Goal: Find specific page/section: Find specific page/section

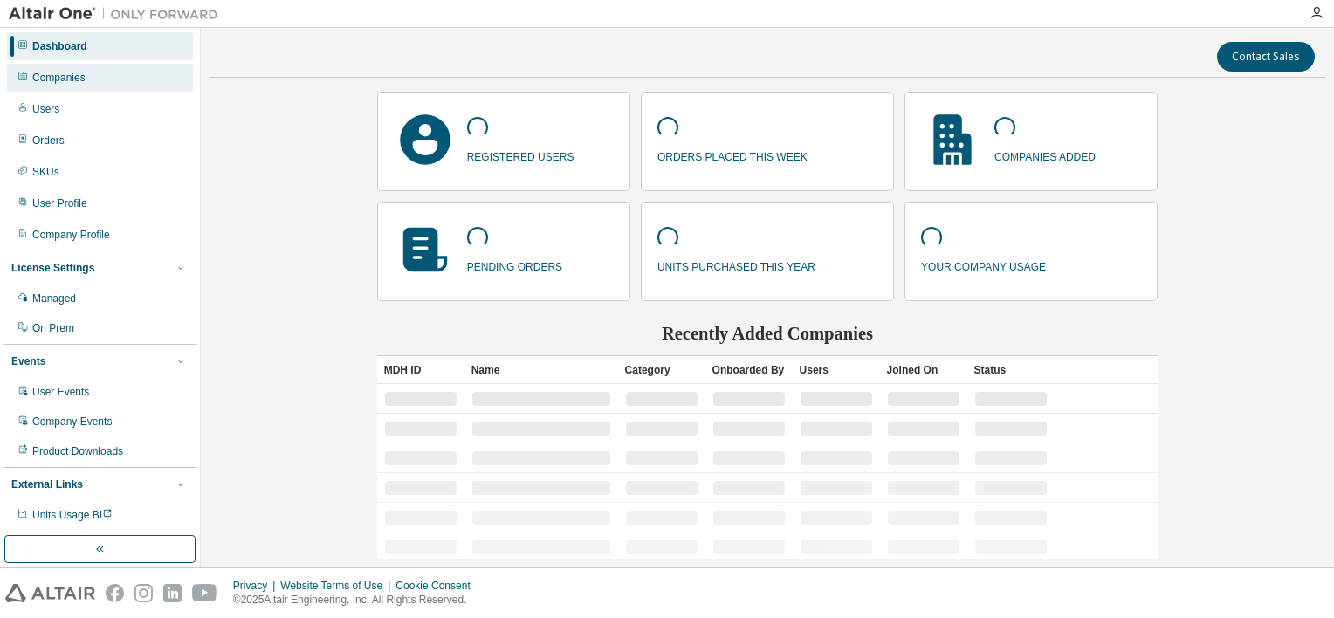
click at [62, 77] on div "Companies" at bounding box center [58, 78] width 53 height 14
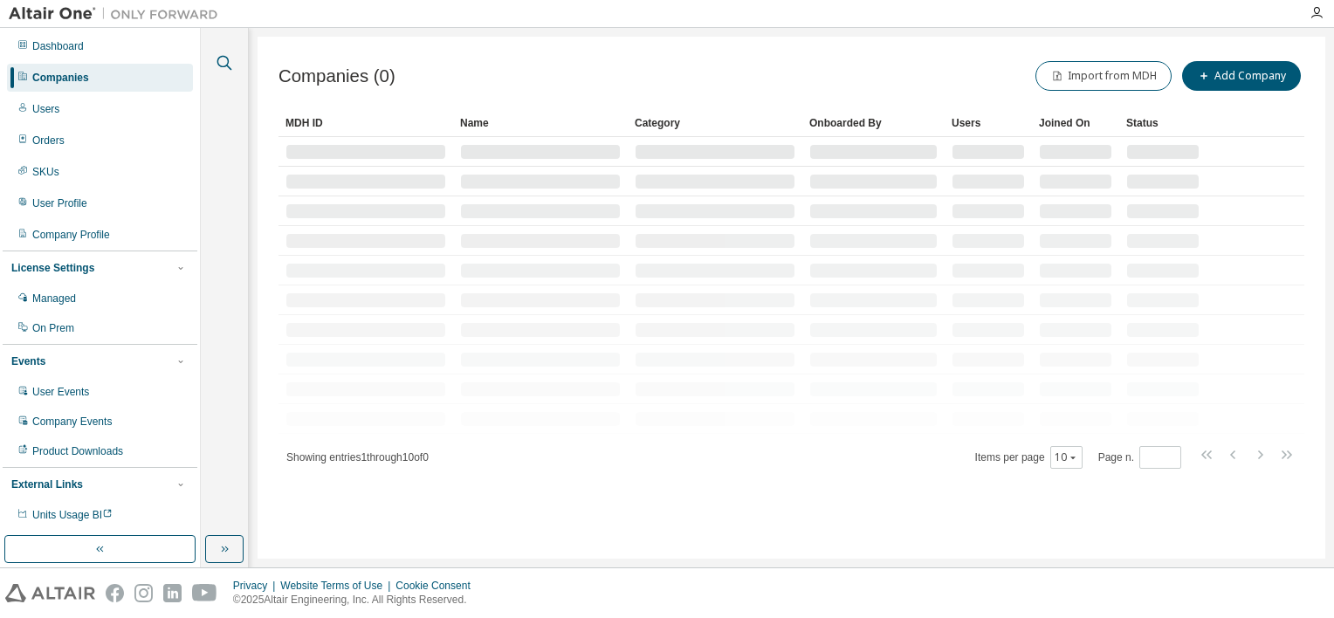
click at [221, 65] on icon "button" at bounding box center [224, 62] width 21 height 21
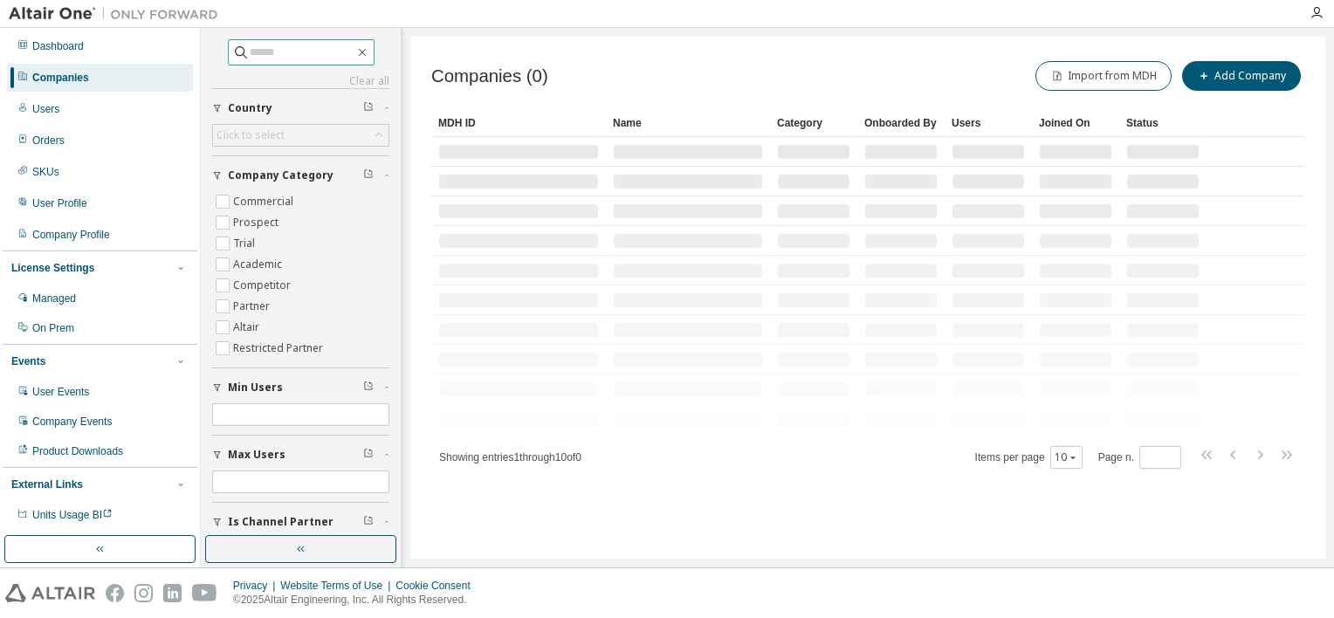
click at [310, 51] on input "text" at bounding box center [302, 52] width 105 height 17
type input "*********"
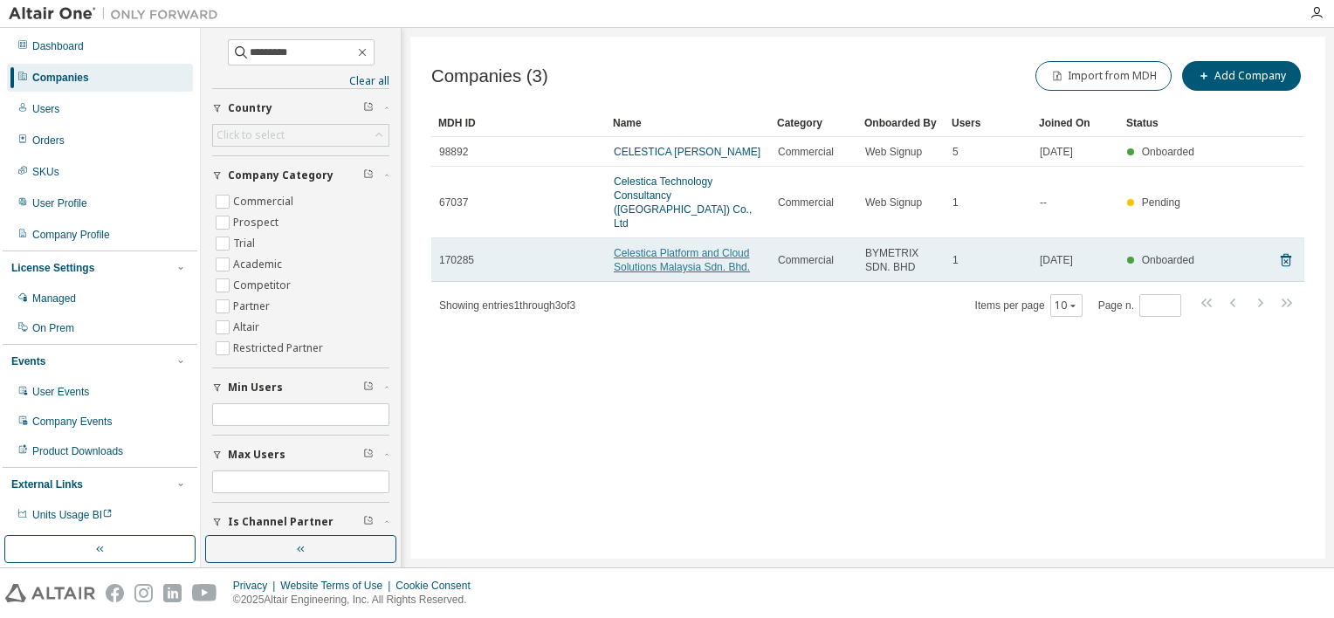
click at [676, 247] on link "Celestica Platform and Cloud Solutions Malaysia Sdn. Bhd." at bounding box center [682, 260] width 136 height 26
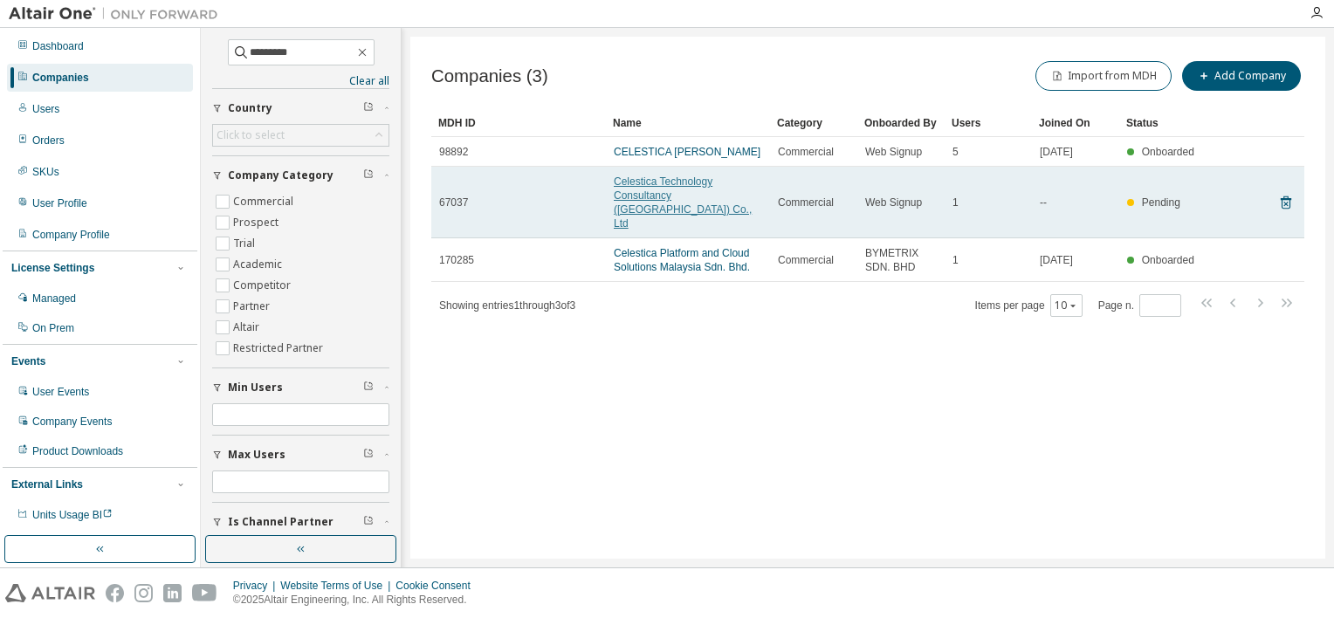
click at [647, 195] on link "Celestica Technology Consultancy ([GEOGRAPHIC_DATA]) Co., Ltd" at bounding box center [683, 203] width 138 height 54
